Goal: Information Seeking & Learning: Learn about a topic

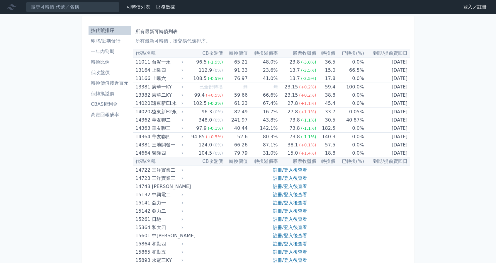
drag, startPoint x: 0, startPoint y: 0, endPoint x: 28, endPoint y: 82, distance: 86.5
click at [394, 53] on th "到期/提前賣回日" at bounding box center [387, 53] width 46 height 9
click at [156, 32] on h1 "所有最新可轉債列表" at bounding box center [272, 31] width 272 height 7
click at [141, 9] on link "可轉債列表" at bounding box center [138, 7] width 23 height 6
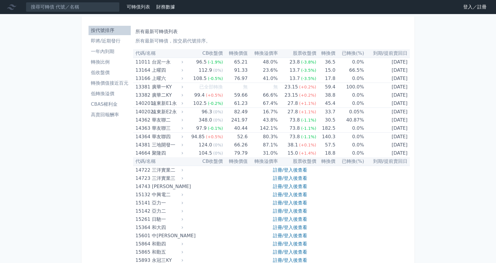
click at [468, 10] on link "登入／註冊" at bounding box center [475, 6] width 33 height 9
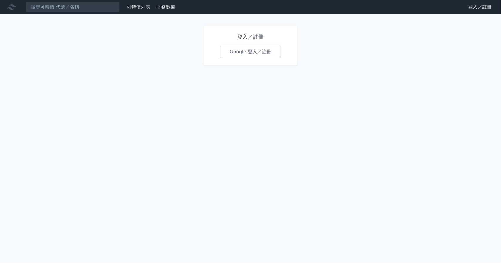
click at [270, 53] on link "Google 登入／註冊" at bounding box center [250, 52] width 61 height 12
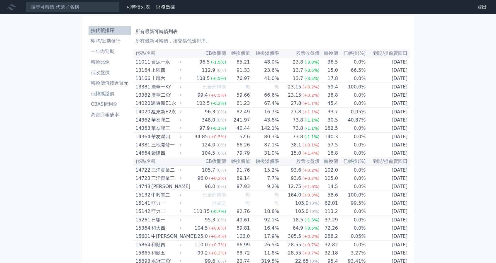
click at [111, 52] on li "一年內到期" at bounding box center [110, 51] width 42 height 7
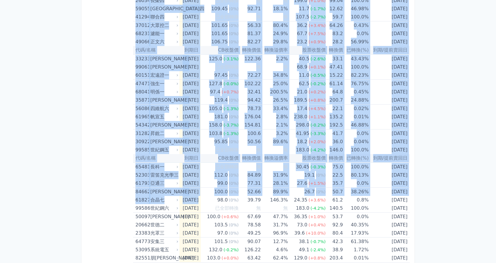
scroll to position [784, 0]
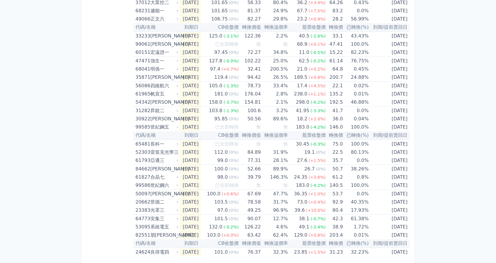
drag, startPoint x: 136, startPoint y: 53, endPoint x: 414, endPoint y: 249, distance: 340.1
copy table
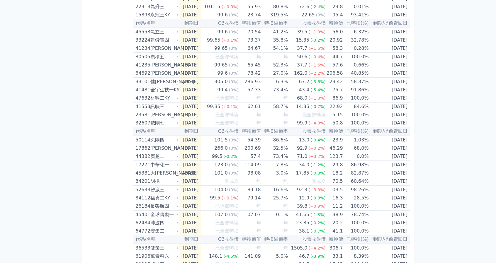
scroll to position [0, 0]
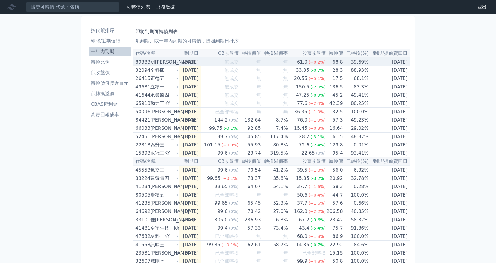
click at [177, 62] on icon at bounding box center [178, 62] width 4 height 4
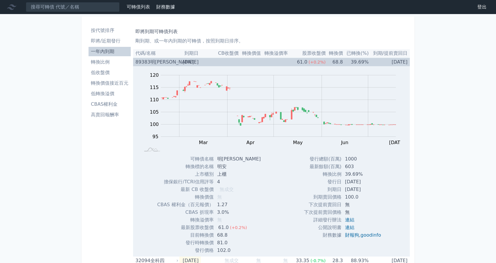
click at [174, 63] on div "明[PERSON_NAME]" at bounding box center [163, 62] width 27 height 8
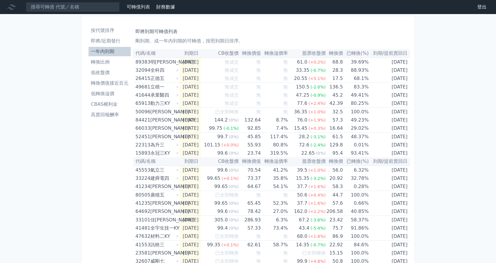
click at [366, 54] on th "已轉換(%)" at bounding box center [356, 53] width 26 height 9
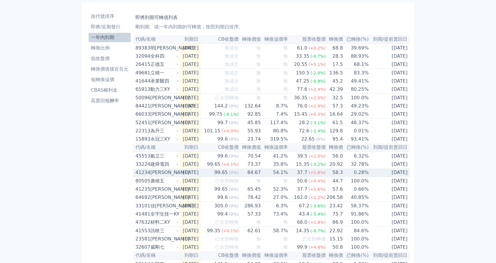
scroll to position [29, 0]
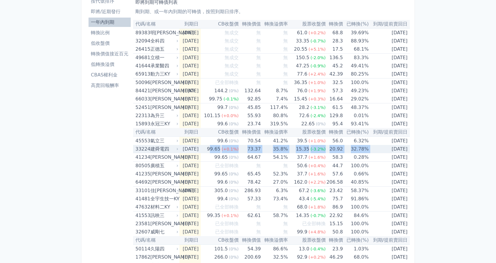
drag, startPoint x: 240, startPoint y: 148, endPoint x: 378, endPoint y: 148, distance: 138.2
click at [378, 148] on tr "33224 建舜電四 [DATE] 99.65 (+0.1%) 73.37 35.8% 15.35 (-3.2%) 20.92 32.78% [DATE]" at bounding box center [271, 149] width 277 height 8
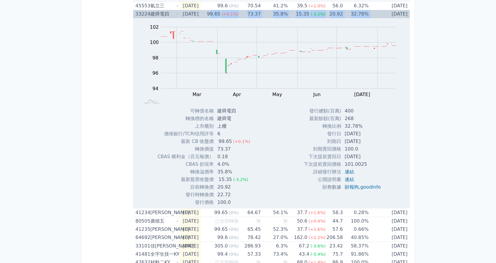
scroll to position [176, 0]
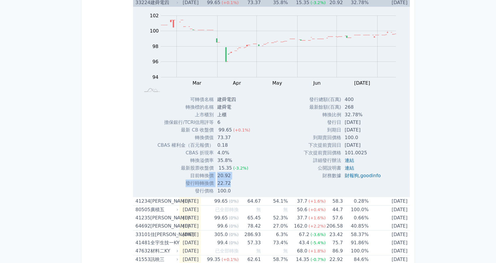
drag, startPoint x: 216, startPoint y: 180, endPoint x: 241, endPoint y: 180, distance: 24.6
click at [241, 180] on tbody "可轉債名稱 建舜電四 轉換標的名稱 建舜電 上市櫃別 上櫃 擔保銀行/TCRI信用評等 6 最新 CB 收盤價 99.65 (+0.1%)" at bounding box center [206, 145] width 97 height 99
click at [204, 180] on td "發行時轉換價" at bounding box center [186, 184] width 56 height 8
drag, startPoint x: 201, startPoint y: 179, endPoint x: 236, endPoint y: 173, distance: 35.4
click at [236, 173] on tr "目前轉換價 20.92" at bounding box center [206, 176] width 97 height 8
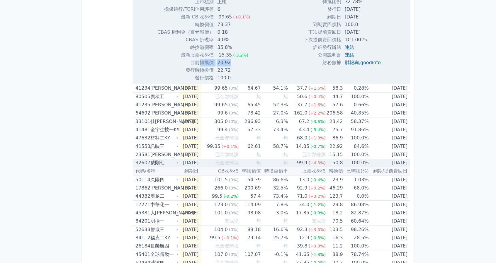
scroll to position [293, 0]
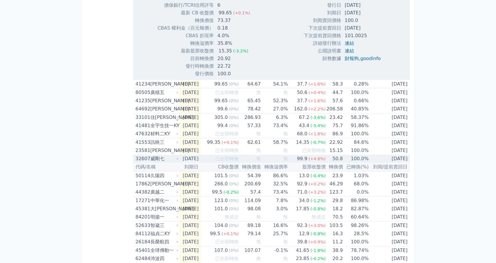
click at [158, 159] on div "威剛七" at bounding box center [163, 159] width 27 height 8
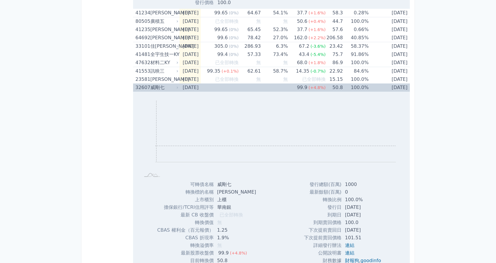
scroll to position [411, 0]
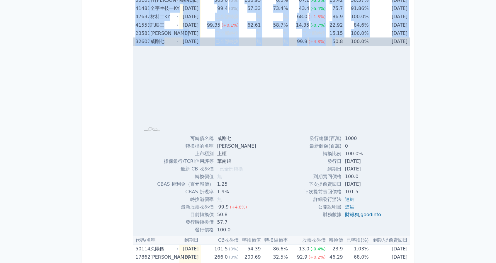
drag, startPoint x: 119, startPoint y: 36, endPoint x: 337, endPoint y: 43, distance: 218.9
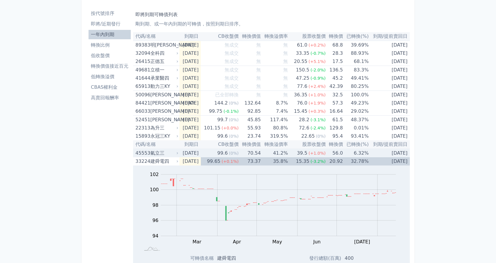
scroll to position [0, 0]
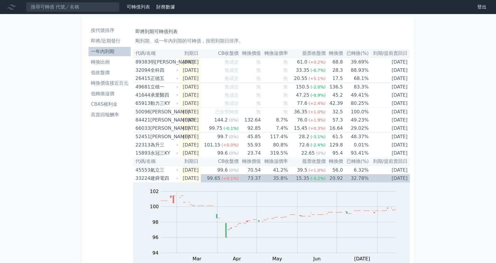
click at [104, 66] on link "轉換比例" at bounding box center [110, 61] width 42 height 9
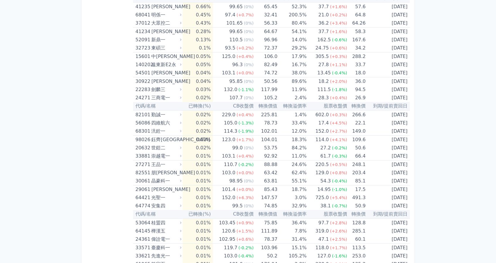
scroll to position [1622, 0]
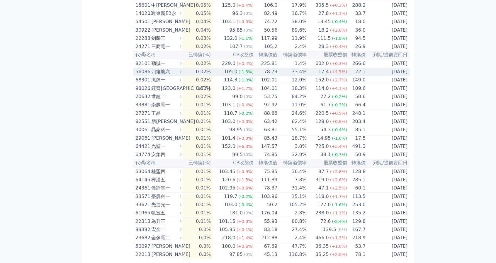
click at [162, 68] on div "四維航六" at bounding box center [165, 72] width 29 height 8
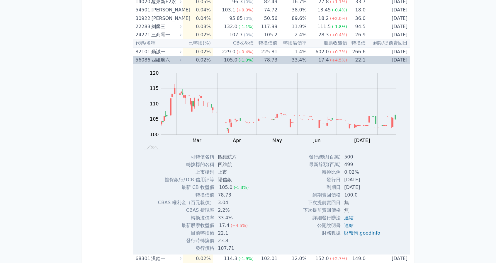
scroll to position [1651, 0]
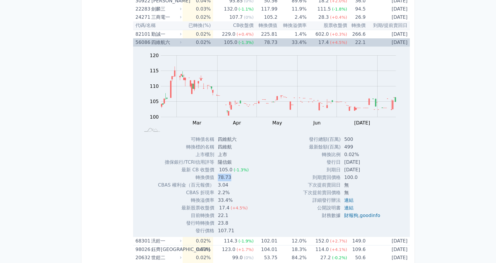
drag, startPoint x: 219, startPoint y: 174, endPoint x: 247, endPoint y: 175, distance: 28.2
click at [247, 175] on td "78.73" at bounding box center [233, 178] width 39 height 8
drag, startPoint x: 218, startPoint y: 205, endPoint x: 245, endPoint y: 205, distance: 27.3
click at [245, 205] on td "17.4 (+4.5%)" at bounding box center [233, 208] width 39 height 8
click at [220, 227] on td "107.71" at bounding box center [233, 231] width 39 height 8
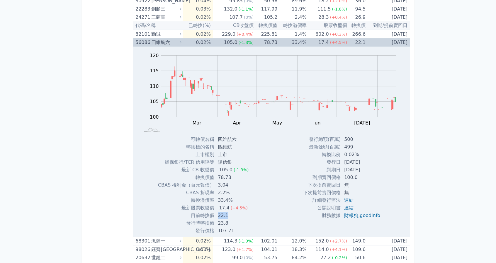
drag, startPoint x: 219, startPoint y: 213, endPoint x: 230, endPoint y: 213, distance: 11.5
click at [230, 213] on td "22.1" at bounding box center [233, 216] width 39 height 8
drag, startPoint x: 217, startPoint y: 220, endPoint x: 244, endPoint y: 220, distance: 27.0
click at [244, 220] on td "23.8" at bounding box center [233, 224] width 39 height 8
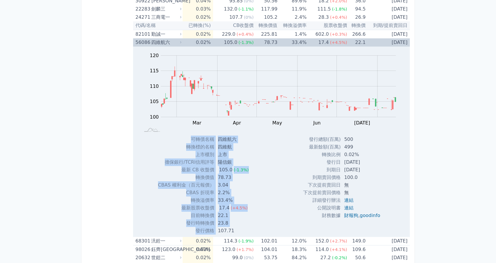
drag, startPoint x: 216, startPoint y: 227, endPoint x: 260, endPoint y: 227, distance: 44.3
click at [260, 227] on div "Zoom Out 100 90 95 100 105 110 115 120 125 L Feb Mar Apr May Jun [DATE] Aug Sep…" at bounding box center [271, 141] width 277 height 188
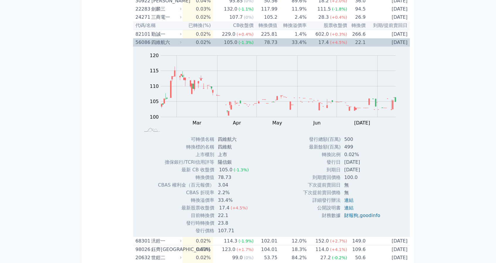
click at [291, 203] on div "Zoom Out 100 90 95 100 105 110 115 120 125 L Feb Mar Apr May Jun [DATE] Aug Sep…" at bounding box center [271, 141] width 277 height 188
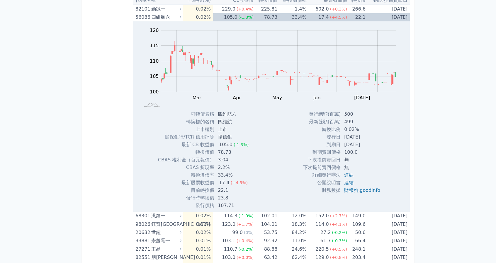
scroll to position [1813, 0]
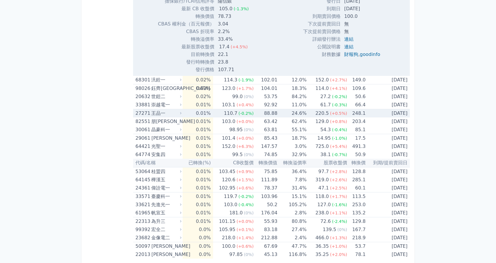
click at [178, 109] on div "王品一" at bounding box center [165, 113] width 29 height 8
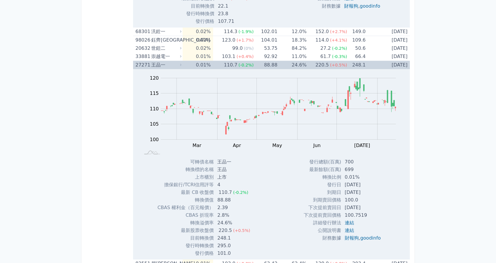
scroll to position [1871, 0]
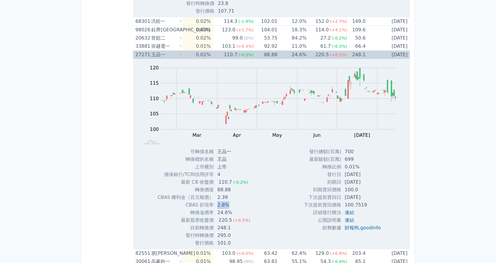
drag, startPoint x: 230, startPoint y: 200, endPoint x: 213, endPoint y: 200, distance: 17.3
click at [213, 202] on tr "CBAS 折現率 2.8%" at bounding box center [206, 206] width 97 height 8
drag, startPoint x: 343, startPoint y: 185, endPoint x: 365, endPoint y: 189, distance: 22.3
click at [365, 189] on td "100.0" at bounding box center [363, 190] width 44 height 8
drag, startPoint x: 336, startPoint y: 162, endPoint x: 364, endPoint y: 161, distance: 28.8
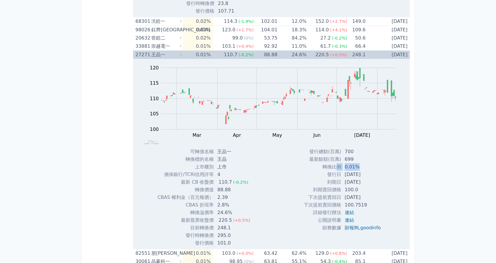
click at [364, 163] on tr "轉換比例 0.01%" at bounding box center [345, 167] width 82 height 8
drag, startPoint x: 342, startPoint y: 179, endPoint x: 366, endPoint y: 179, distance: 24.3
click at [366, 179] on tr "到期日 [DATE]" at bounding box center [345, 183] width 82 height 8
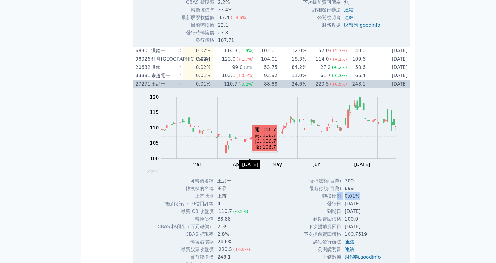
scroll to position [2003, 0]
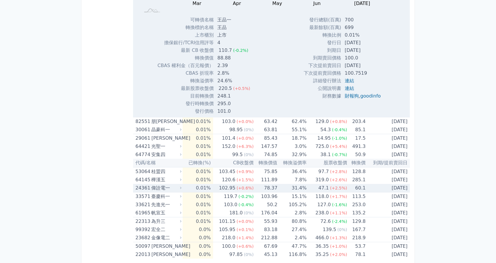
click at [158, 186] on div "偉詮電一" at bounding box center [165, 188] width 29 height 8
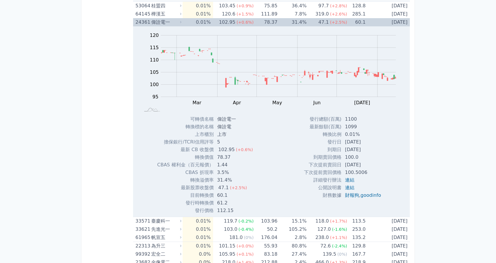
scroll to position [2179, 0]
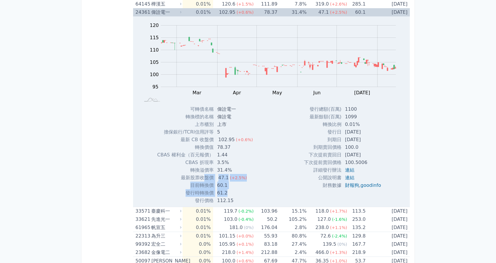
drag, startPoint x: 204, startPoint y: 172, endPoint x: 241, endPoint y: 187, distance: 39.5
click at [241, 187] on tbody "可轉債名稱 偉詮電一 轉換標的名稱 偉詮電 上市櫃別 上市 擔保銀行/TCRI信用評等 5 最新 CB 收盤價 102.95 (+0.6%)" at bounding box center [207, 155] width 101 height 99
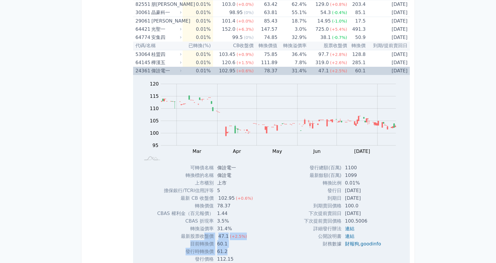
scroll to position [2194, 0]
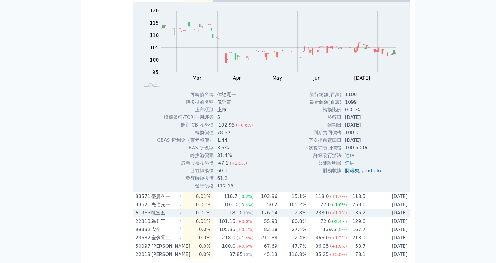
click at [158, 209] on div "帆宣五" at bounding box center [165, 213] width 29 height 8
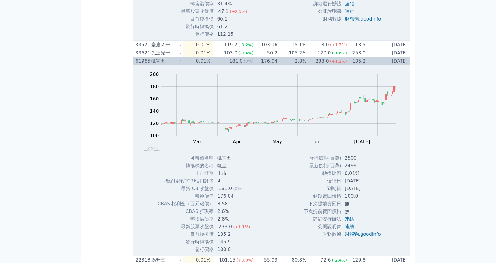
scroll to position [2385, 0]
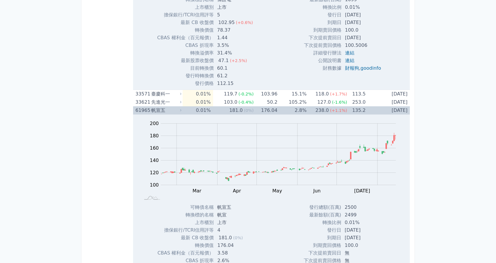
click at [157, 106] on div "帆宣五" at bounding box center [165, 110] width 29 height 8
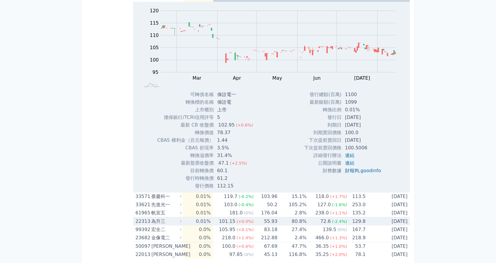
click at [161, 218] on div "為升三" at bounding box center [165, 222] width 29 height 8
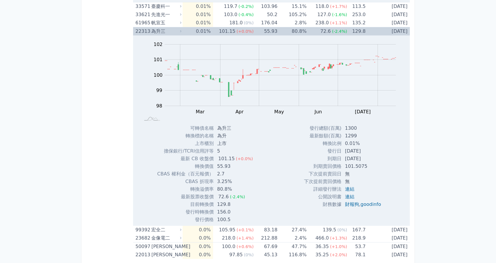
scroll to position [2385, 0]
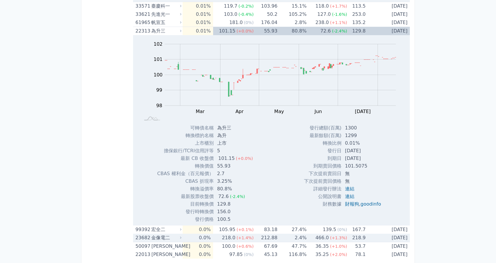
click at [163, 234] on div "金像電二" at bounding box center [165, 238] width 29 height 8
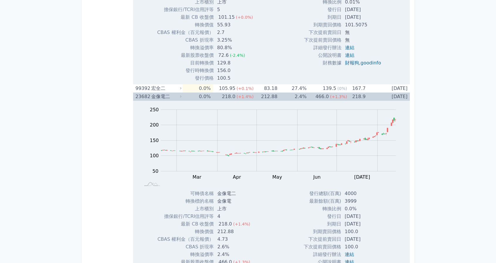
scroll to position [2531, 0]
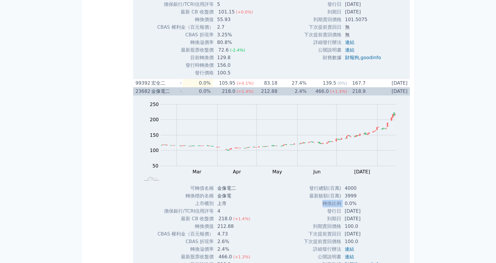
drag, startPoint x: 321, startPoint y: 201, endPoint x: 341, endPoint y: 202, distance: 20.6
click at [341, 202] on tr "轉換比例 0.0%" at bounding box center [345, 204] width 82 height 8
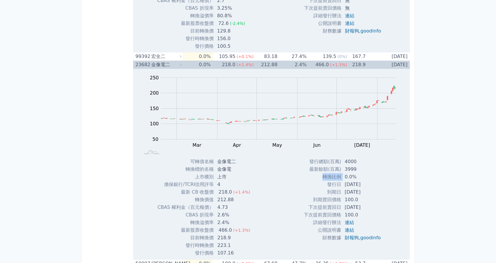
scroll to position [2561, 0]
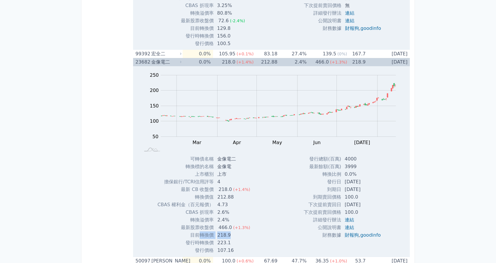
drag, startPoint x: 199, startPoint y: 231, endPoint x: 239, endPoint y: 231, distance: 39.9
click at [239, 232] on tr "目前轉換價 218.9" at bounding box center [206, 236] width 97 height 8
drag, startPoint x: 362, startPoint y: 179, endPoint x: 332, endPoint y: 178, distance: 29.6
click at [332, 178] on tr "發行日 [DATE]" at bounding box center [345, 182] width 82 height 8
drag, startPoint x: 321, startPoint y: 170, endPoint x: 359, endPoint y: 172, distance: 38.5
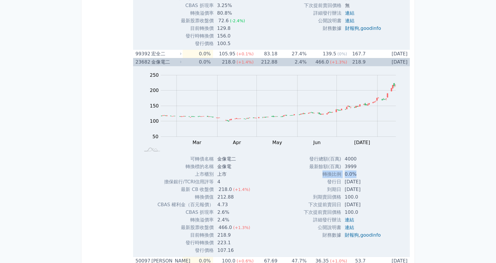
click at [359, 172] on tr "轉換比例 0.0%" at bounding box center [345, 175] width 82 height 8
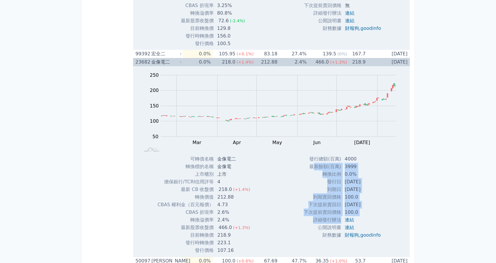
drag, startPoint x: 365, startPoint y: 167, endPoint x: 342, endPoint y: 219, distance: 55.9
click at [342, 219] on tbody "發行總額(百萬) 4000 最新餘額(百萬) 3999 轉換比例 0.0% 發行日 [DATE] 到期日 [DATE] 到期賣回價格 100.0 100.0" at bounding box center [345, 197] width 82 height 84
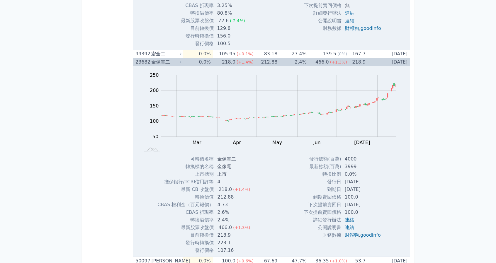
click at [395, 208] on div "Zoom Out 100 -50 0 50 100 150 200 250 300 L Feb Mar Apr May Jun [DATE] Aug Sep …" at bounding box center [271, 160] width 277 height 188
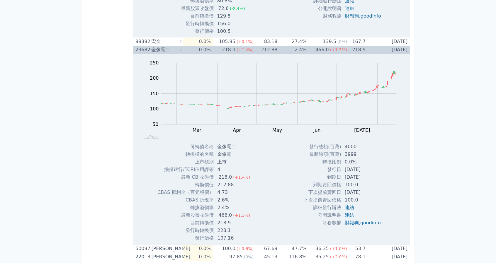
scroll to position [2575, 0]
